Goal: Task Accomplishment & Management: Manage account settings

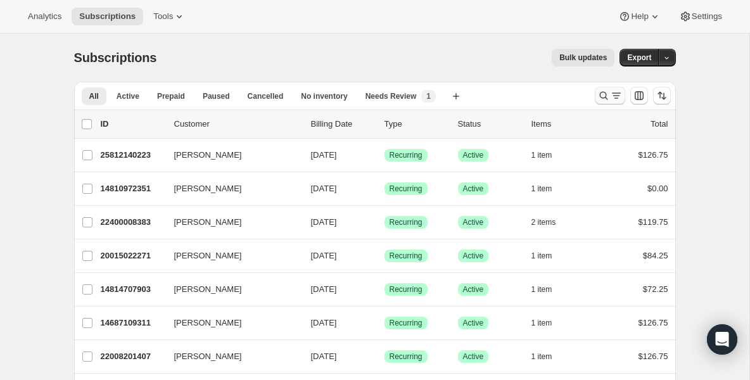
click at [603, 99] on icon "Search and filter results" at bounding box center [603, 95] width 13 height 13
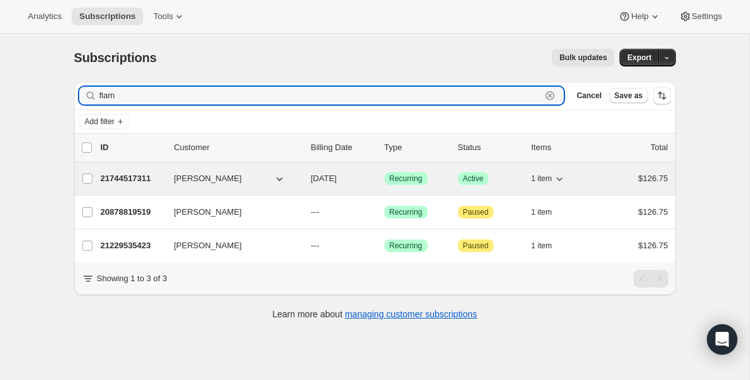
type input "flam"
click at [142, 179] on p "21744517311" at bounding box center [132, 178] width 63 height 13
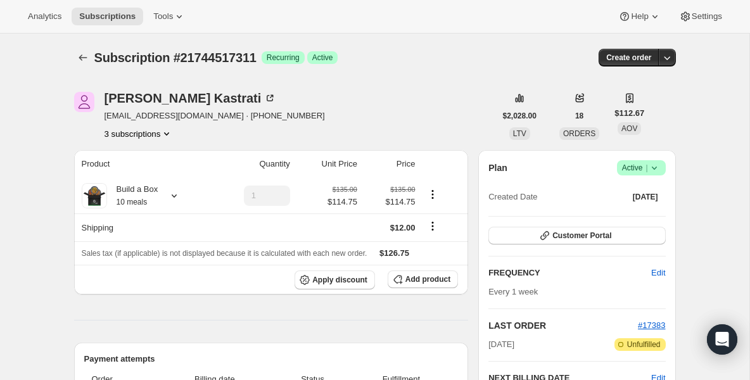
click at [653, 166] on icon at bounding box center [654, 167] width 13 height 13
click at [642, 193] on span "Pause subscription" at bounding box center [637, 192] width 70 height 9
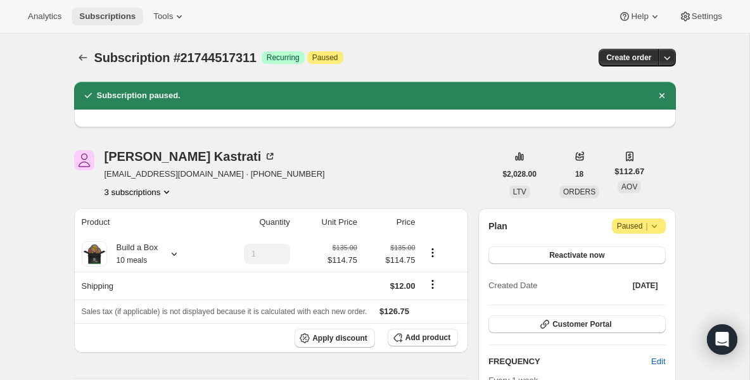
click at [132, 17] on span "Subscriptions" at bounding box center [107, 16] width 56 height 10
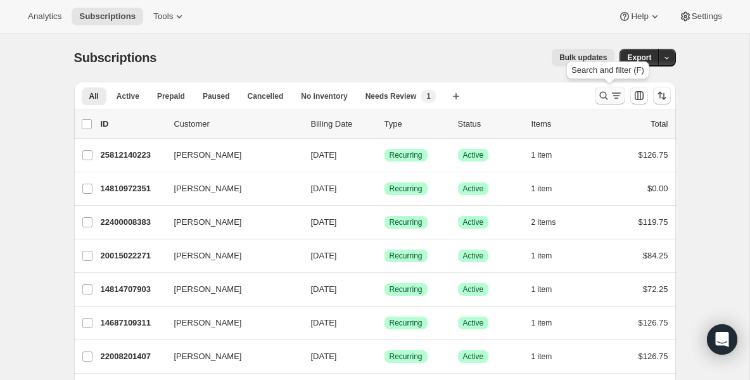
click at [600, 92] on icon "Search and filter results" at bounding box center [603, 96] width 8 height 8
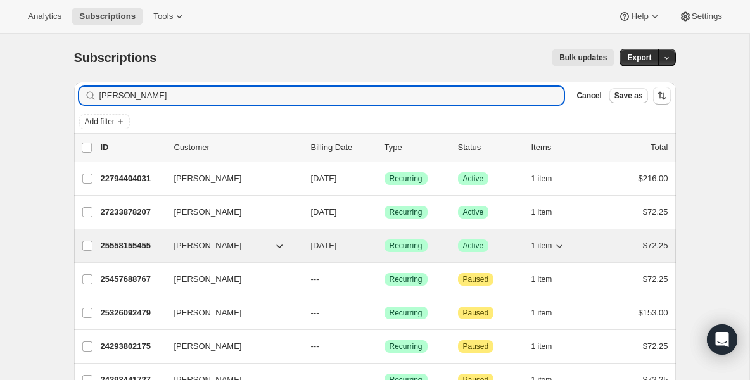
type input "[PERSON_NAME]"
click at [117, 249] on p "25558155455" at bounding box center [132, 245] width 63 height 13
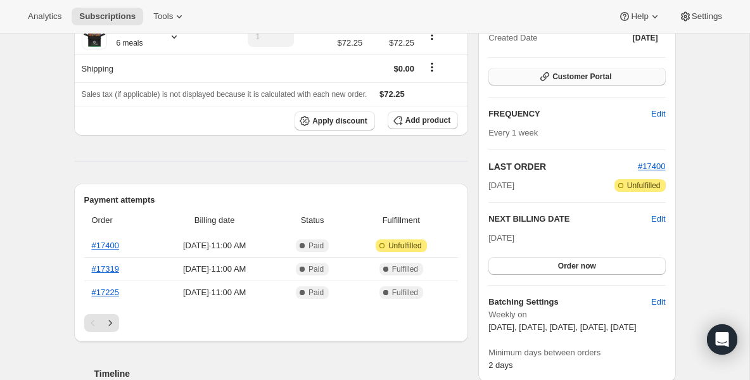
scroll to position [177, 0]
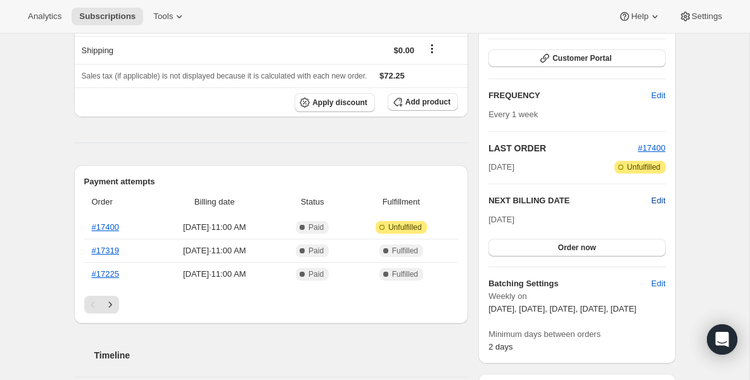
click at [661, 199] on span "Edit" at bounding box center [658, 200] width 14 height 13
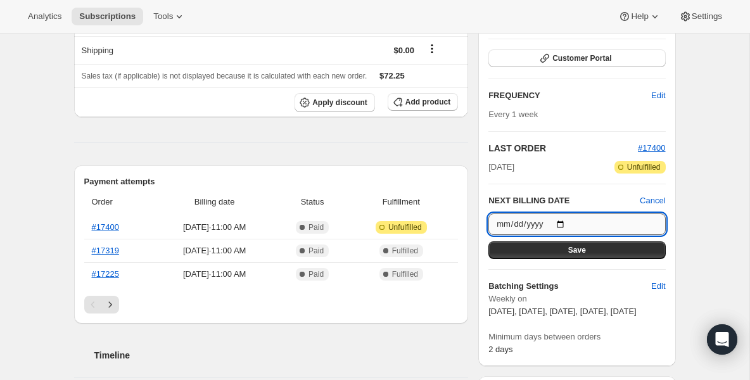
click at [560, 224] on input "[DATE]" at bounding box center [576, 224] width 177 height 22
type input "[DATE]"
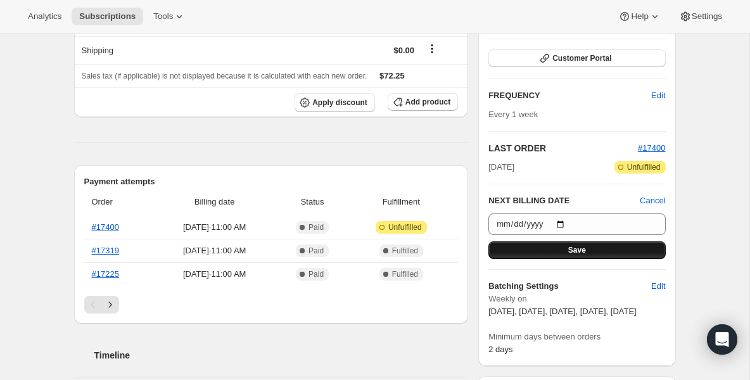
click at [535, 244] on button "Save" at bounding box center [576, 250] width 177 height 18
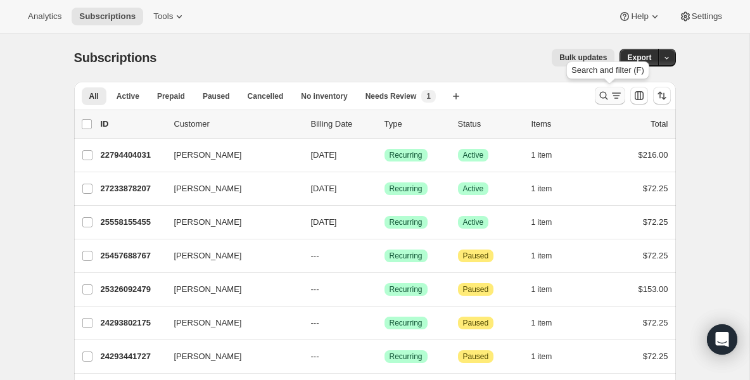
click at [604, 90] on icon "Search and filter results" at bounding box center [603, 95] width 13 height 13
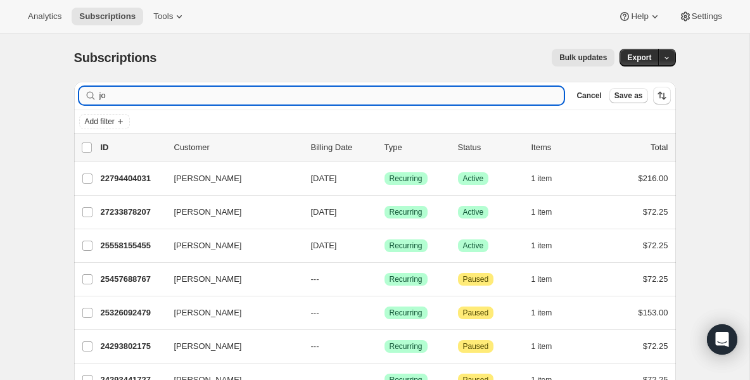
type input "j"
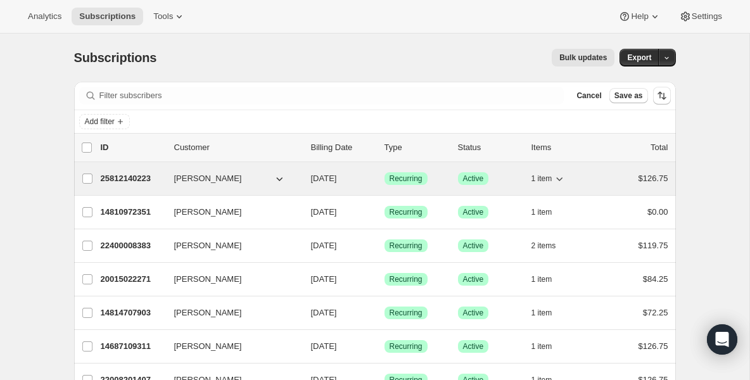
click at [127, 179] on p "25812140223" at bounding box center [132, 178] width 63 height 13
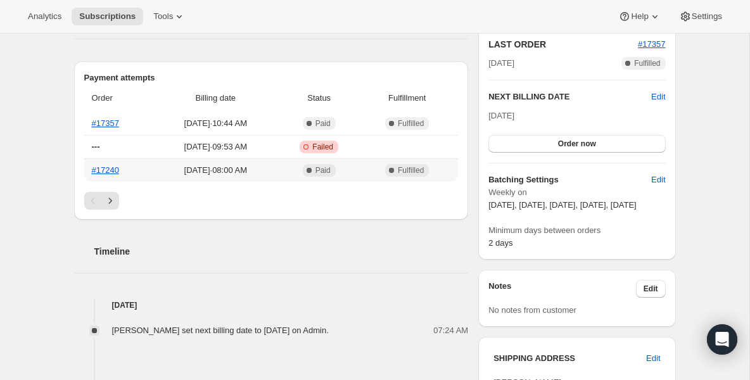
scroll to position [279, 0]
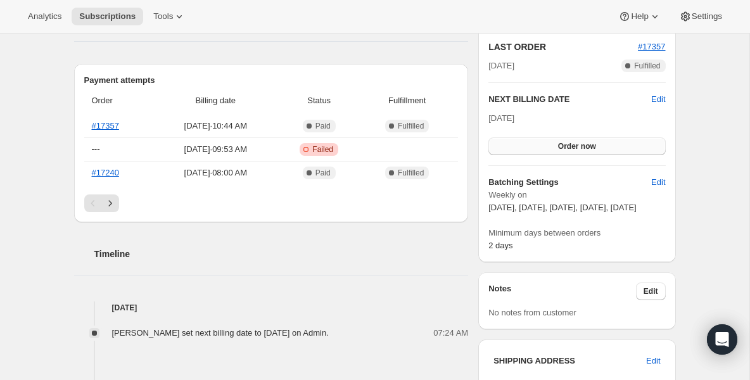
click at [555, 144] on button "Order now" at bounding box center [576, 146] width 177 height 18
click at [555, 144] on span "Click to confirm" at bounding box center [577, 146] width 58 height 10
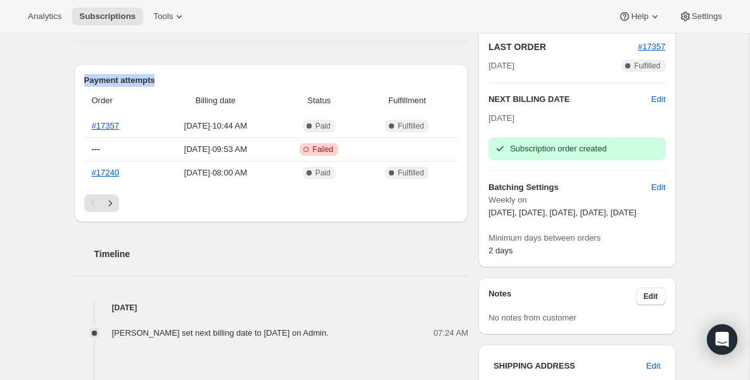
scroll to position [0, 0]
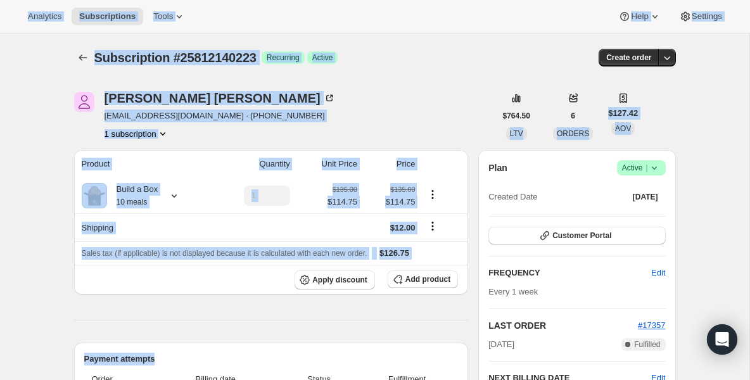
drag, startPoint x: 51, startPoint y: 88, endPoint x: 51, endPoint y: -87, distance: 175.4
click at [51, 0] on html "Analytics Subscriptions Tools Help Settings Skip to content Subscription #25812…" at bounding box center [375, 190] width 750 height 380
